Goal: Task Accomplishment & Management: Use online tool/utility

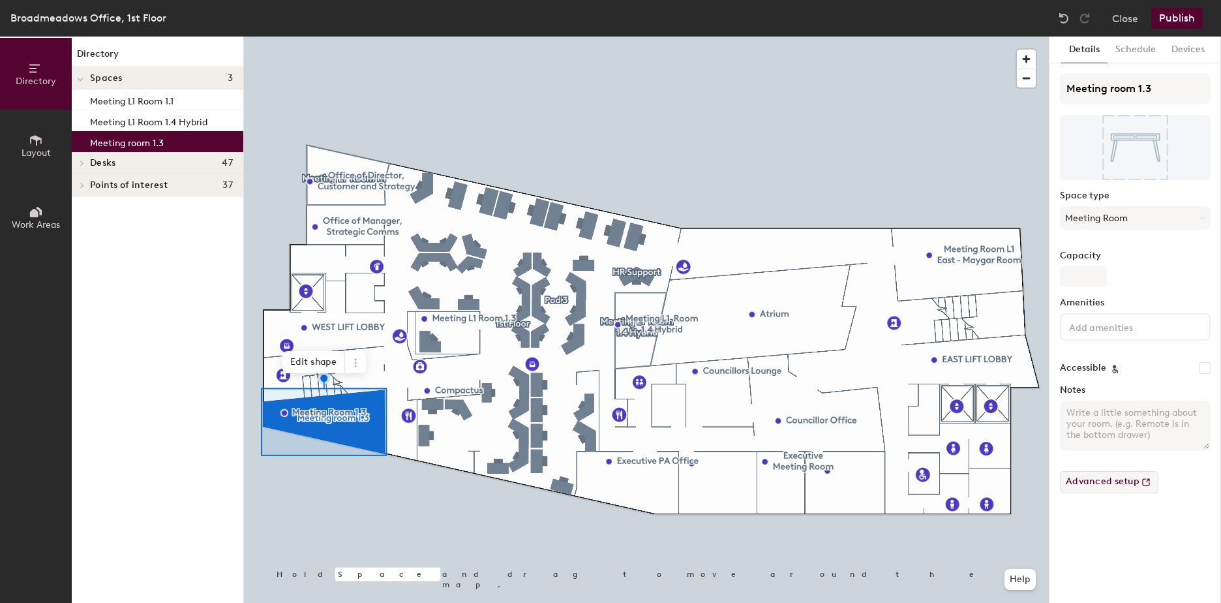
click at [1107, 482] on button "Advanced setup" at bounding box center [1109, 482] width 99 height 22
click at [110, 164] on span "Desks" at bounding box center [102, 163] width 25 height 10
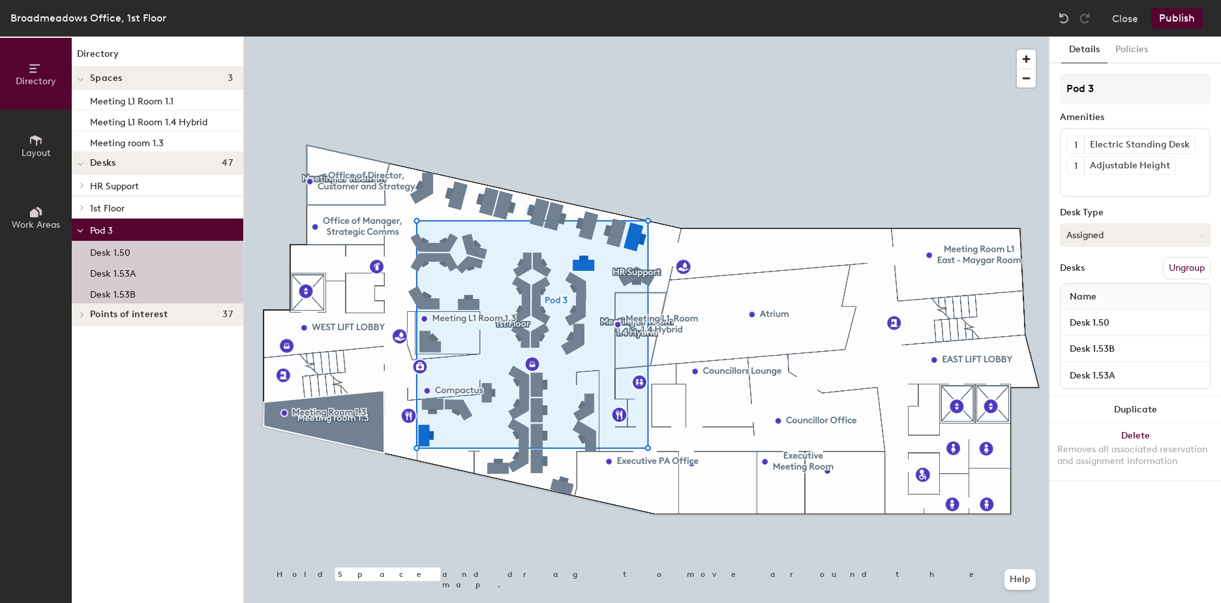
click at [1109, 232] on button "Assigned" at bounding box center [1135, 234] width 151 height 23
click at [1088, 297] on div "Hot" at bounding box center [1126, 295] width 130 height 20
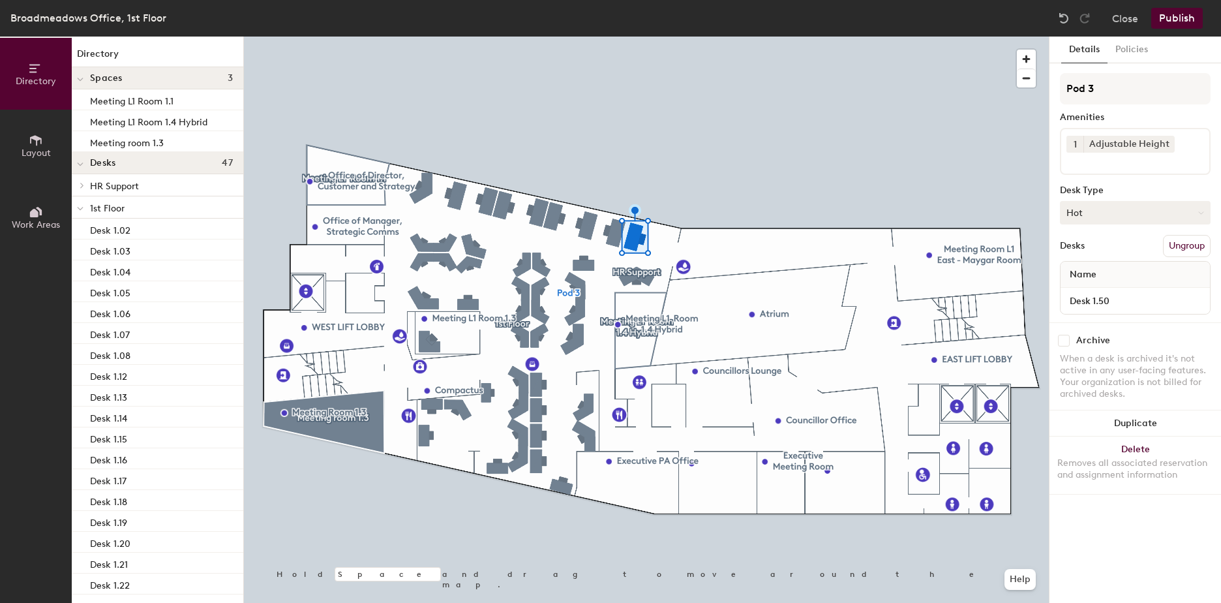
click at [1107, 212] on button "Hot" at bounding box center [1135, 212] width 151 height 23
click at [1100, 289] on div "Hoteled" at bounding box center [1126, 293] width 130 height 20
click at [1107, 209] on button "Hot" at bounding box center [1135, 212] width 151 height 23
click at [1101, 298] on div "Hoteled" at bounding box center [1126, 293] width 130 height 20
click at [1095, 214] on button "Hot" at bounding box center [1135, 212] width 151 height 23
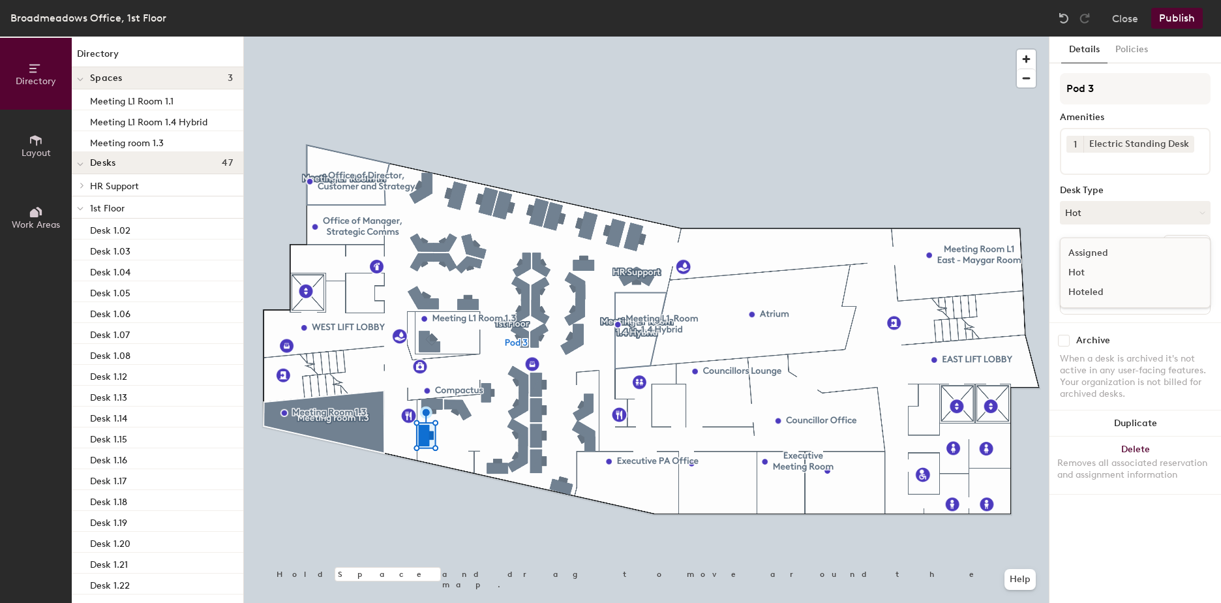
click at [1096, 286] on div "Hoteled" at bounding box center [1126, 293] width 130 height 20
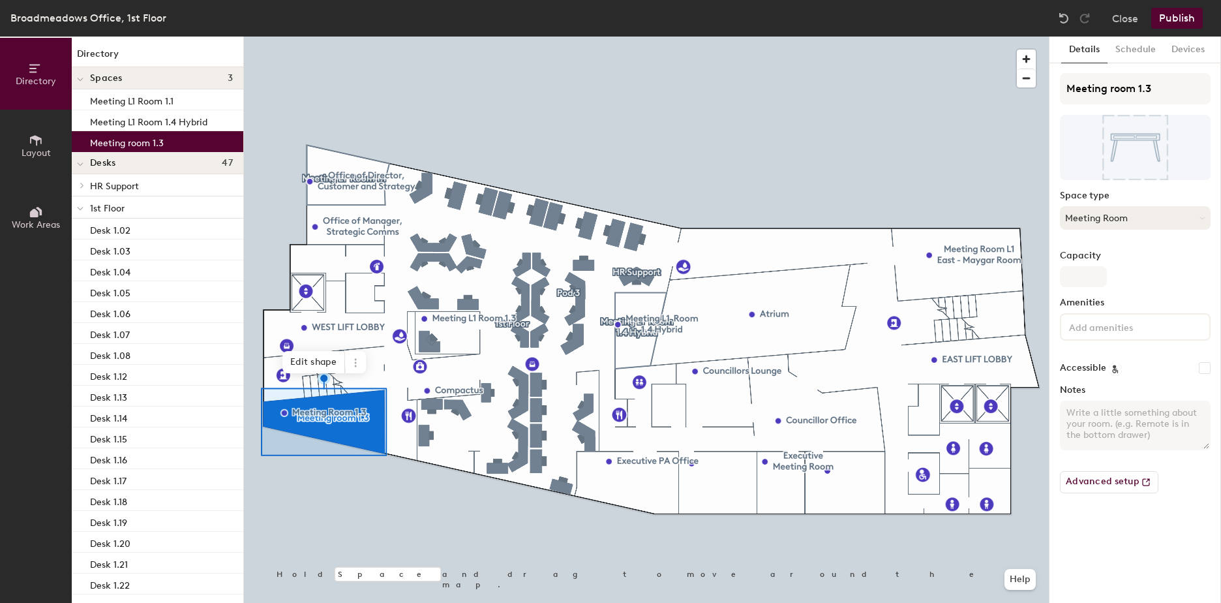
click at [1099, 217] on button "Meeting Room" at bounding box center [1135, 217] width 151 height 23
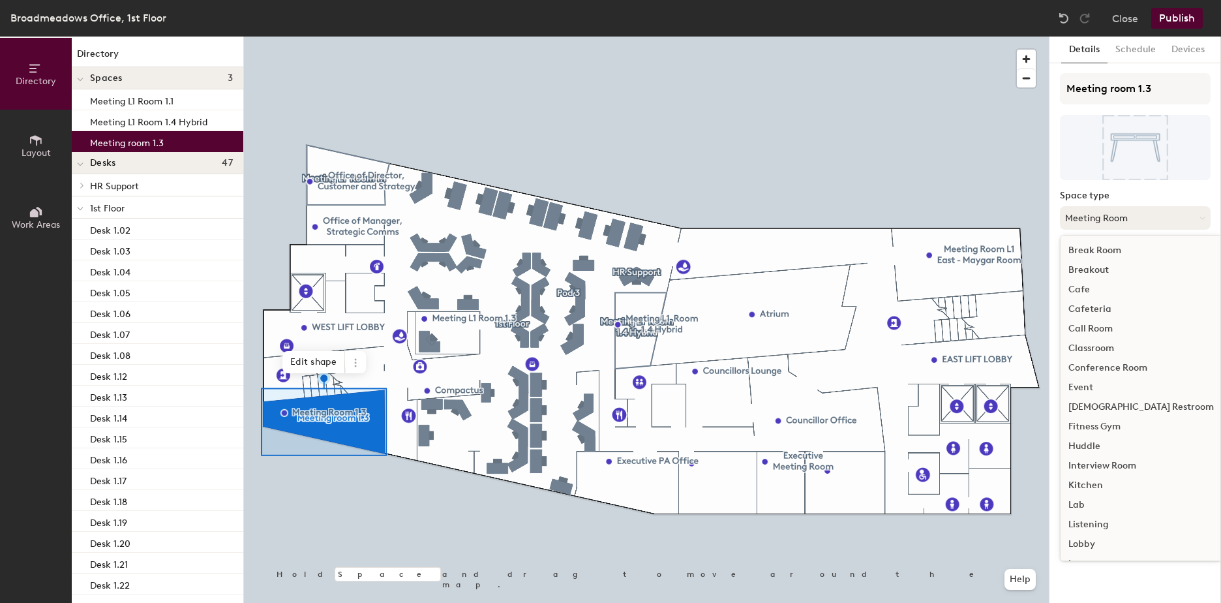
click at [1099, 217] on button "Meeting Room" at bounding box center [1135, 217] width 151 height 23
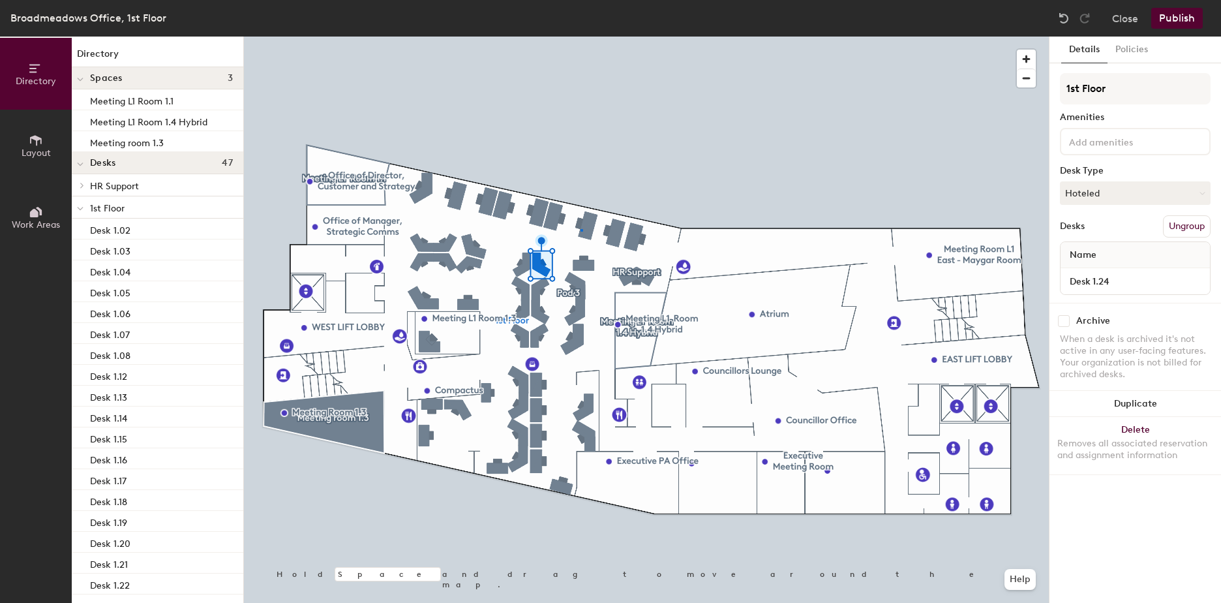
click at [581, 37] on div at bounding box center [646, 37] width 805 height 0
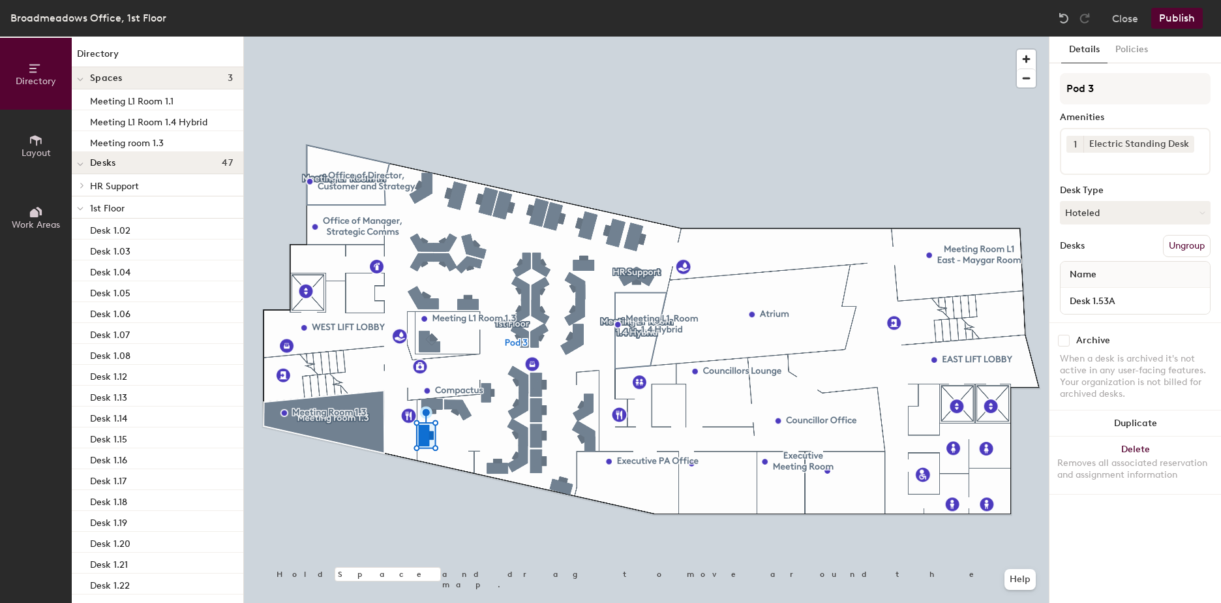
click at [1181, 22] on button "Publish" at bounding box center [1178, 18] width 52 height 21
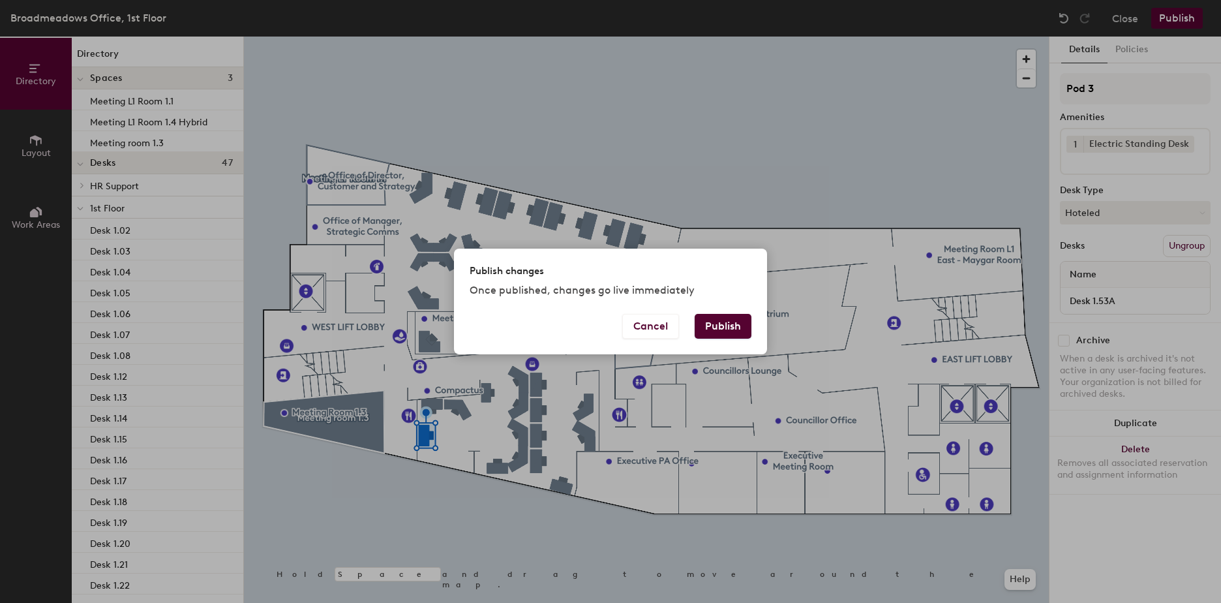
click at [739, 335] on button "Publish" at bounding box center [723, 326] width 57 height 25
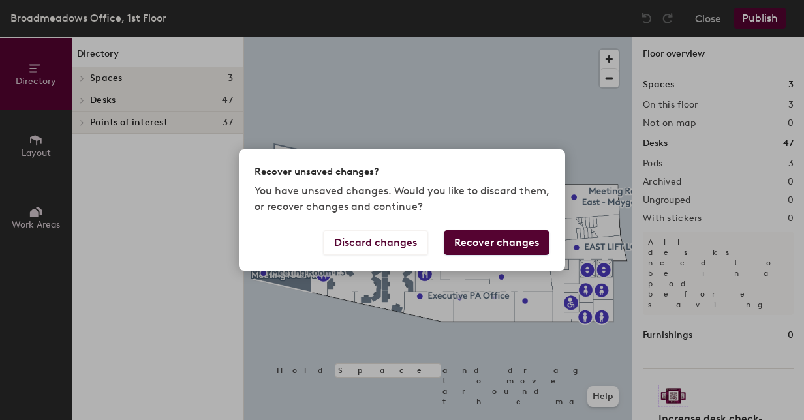
click at [492, 243] on button "Recover changes" at bounding box center [497, 242] width 106 height 25
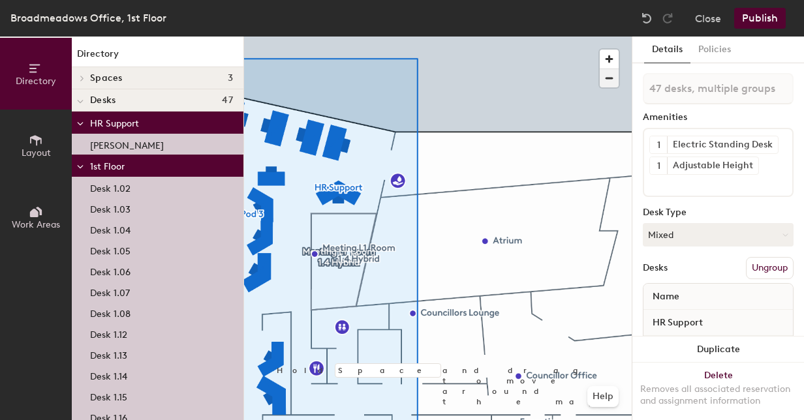
click at [607, 77] on span "button" at bounding box center [609, 78] width 19 height 18
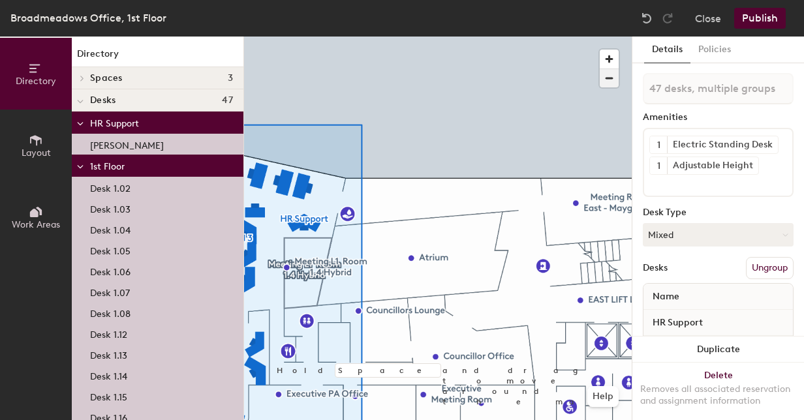
click at [613, 74] on span "button" at bounding box center [609, 78] width 19 height 18
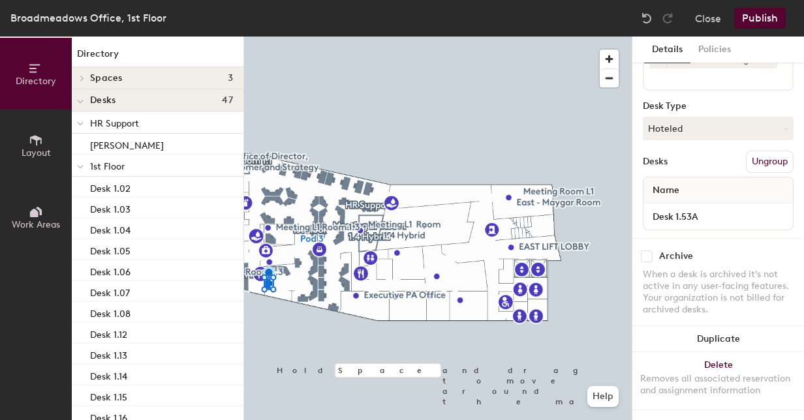
scroll to position [95, 0]
click at [702, 207] on input "Desk 1.53A" at bounding box center [718, 216] width 144 height 18
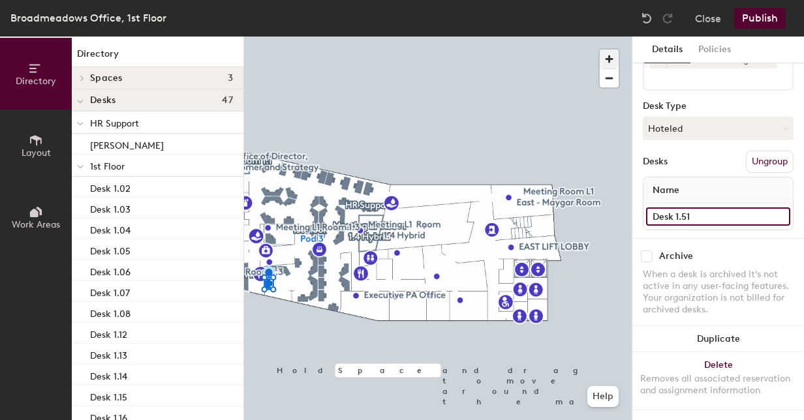
type input "Desk 1.51"
click at [604, 54] on span "button" at bounding box center [609, 59] width 19 height 19
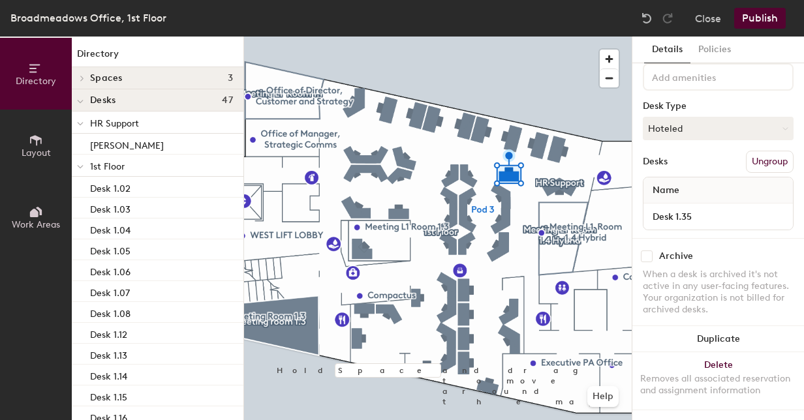
scroll to position [75, 0]
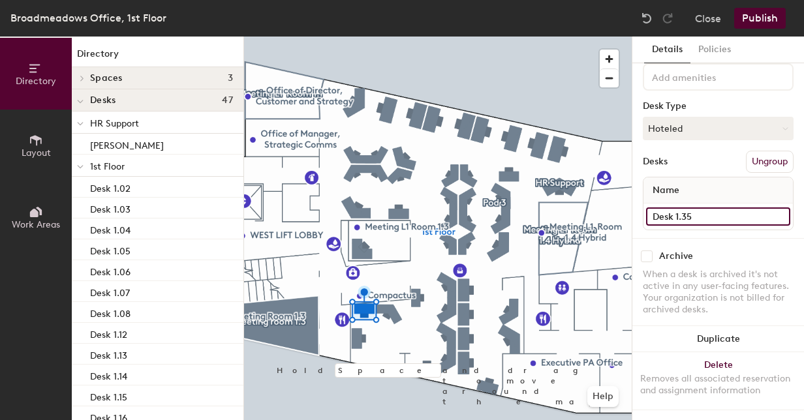
click at [702, 207] on input "Desk 1.35" at bounding box center [718, 216] width 144 height 18
click at [697, 207] on input "Desk 1.35" at bounding box center [718, 216] width 144 height 18
type input "Desk 1.53a"
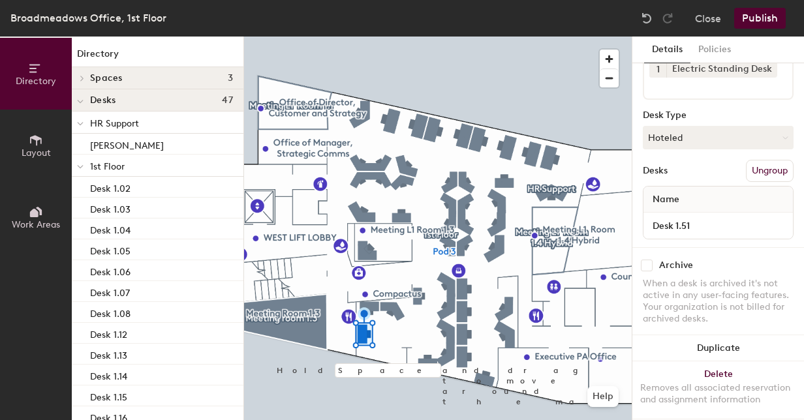
click at [393, 37] on div at bounding box center [438, 37] width 388 height 0
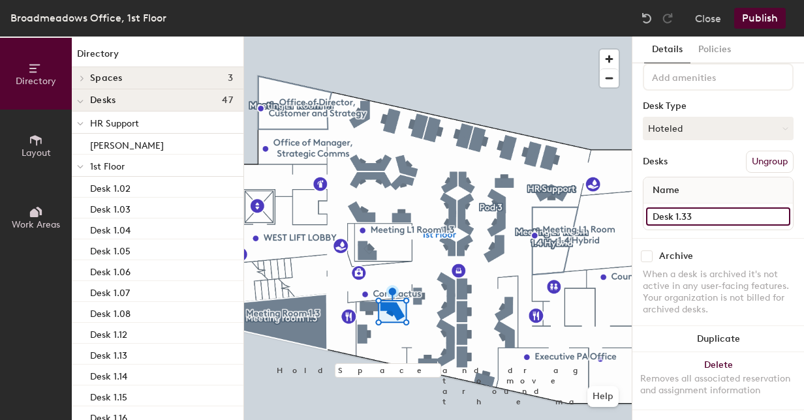
click at [693, 207] on input "Desk 1.33" at bounding box center [718, 216] width 144 height 18
click at [696, 207] on input "Desk 1.33" at bounding box center [718, 216] width 144 height 18
type input "Desk 1.52"
click at [754, 21] on button "Publish" at bounding box center [760, 18] width 52 height 21
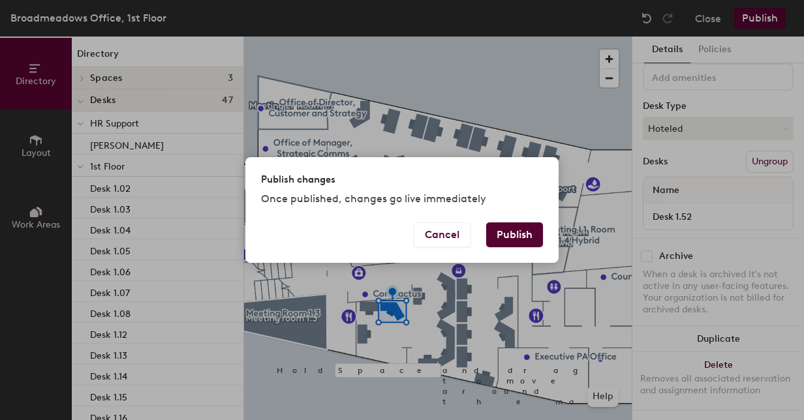
drag, startPoint x: 526, startPoint y: 228, endPoint x: 536, endPoint y: 219, distance: 13.4
click at [536, 219] on div "Publish changes Once published, changes go live immediately Cancel Publish" at bounding box center [401, 209] width 313 height 105
click at [523, 230] on button "Publish" at bounding box center [514, 234] width 57 height 25
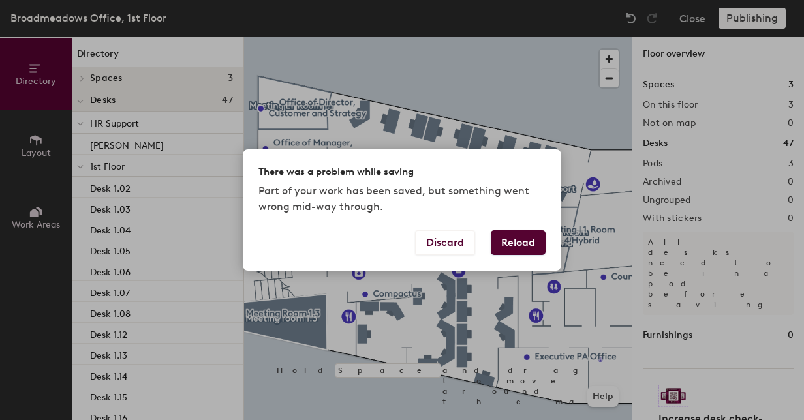
click at [516, 242] on button "Reload" at bounding box center [518, 242] width 55 height 25
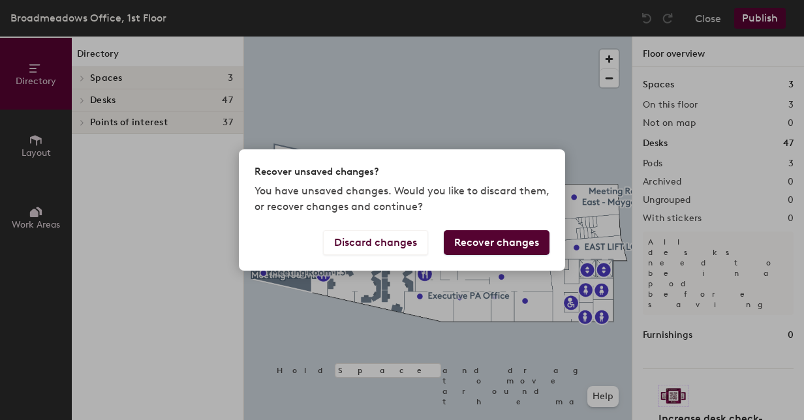
click at [476, 245] on button "Recover changes" at bounding box center [497, 242] width 106 height 25
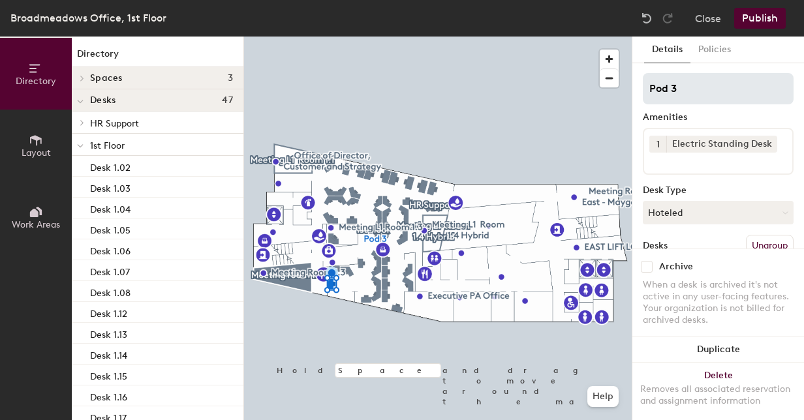
scroll to position [95, 0]
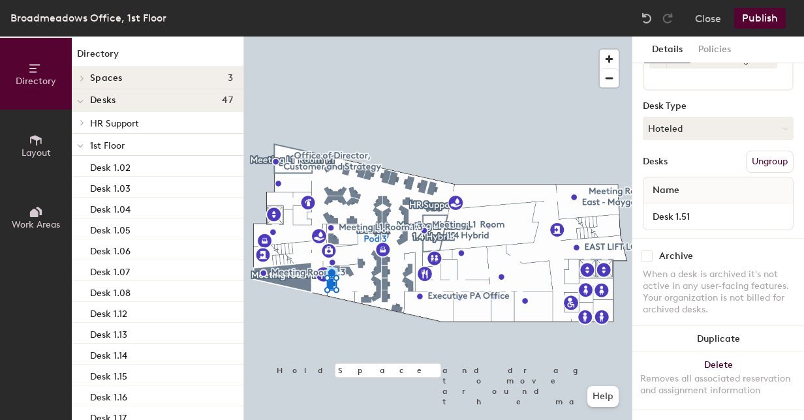
click at [768, 18] on button "Publish" at bounding box center [760, 18] width 52 height 21
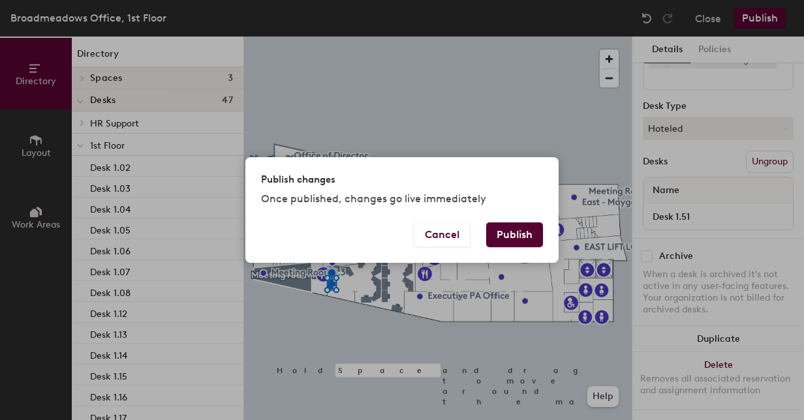
click at [514, 229] on button "Publish" at bounding box center [514, 234] width 57 height 25
